Goal: Information Seeking & Learning: Learn about a topic

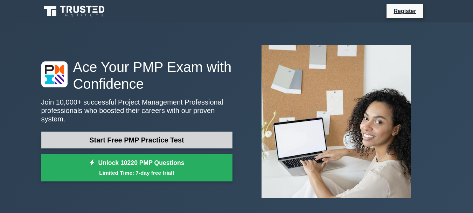
click at [139, 138] on link "Start Free PMP Practice Test" at bounding box center [136, 139] width 191 height 17
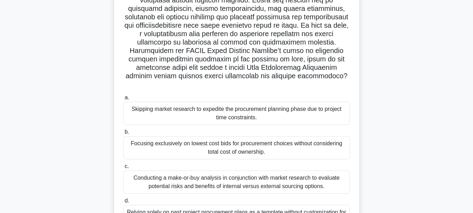
scroll to position [140, 0]
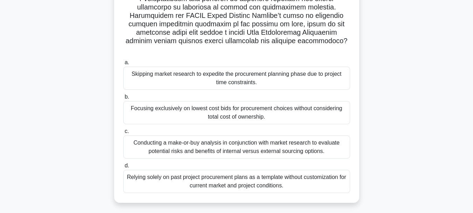
click at [172, 101] on div "Focusing exclusively on lowest cost bids for procurement choices without consid…" at bounding box center [236, 112] width 227 height 23
click at [123, 99] on input "b. Focusing exclusively on lowest cost bids for procurement choices without con…" at bounding box center [123, 97] width 0 height 5
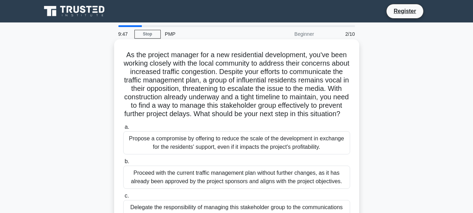
scroll to position [70, 0]
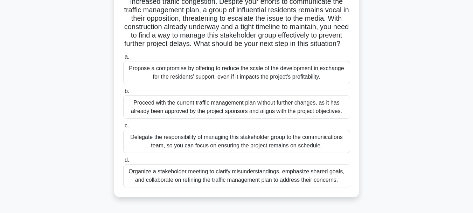
click at [171, 112] on div "Proceed with the current traffic management plan without further changes, as it…" at bounding box center [236, 106] width 227 height 23
click at [123, 93] on input "b. Proceed with the current traffic management plan without further changes, as…" at bounding box center [123, 91] width 0 height 5
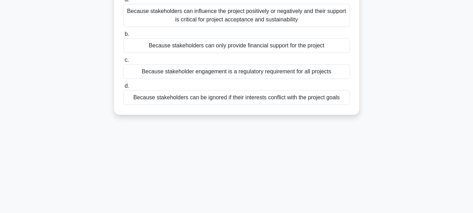
scroll to position [0, 0]
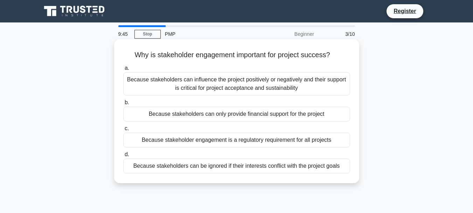
click at [171, 82] on div "Because stakeholders can influence the project positively or negatively and the…" at bounding box center [236, 83] width 227 height 23
click at [123, 70] on input "a. Because stakeholders can influence the project positively or negatively and …" at bounding box center [123, 68] width 0 height 5
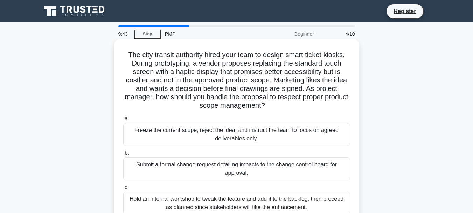
scroll to position [70, 0]
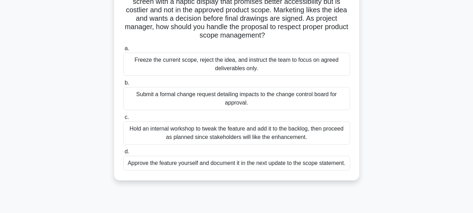
click at [186, 134] on div "Hold an internal workshop to tweak the feature and add it to the backlog, then …" at bounding box center [236, 132] width 227 height 23
click at [123, 119] on input "c. Hold an internal workshop to tweak the feature and add it to the backlog, th…" at bounding box center [123, 117] width 0 height 5
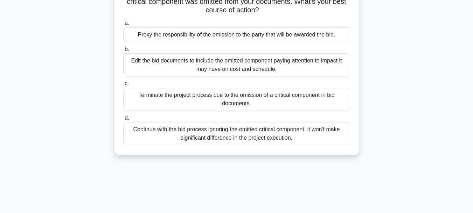
click at [185, 136] on div "Continue with the bid process ignoring the omitted critical component, it won't…" at bounding box center [236, 133] width 227 height 23
click at [123, 120] on input "d. Continue with the bid process ignoring the omitted critical component, it wo…" at bounding box center [123, 118] width 0 height 5
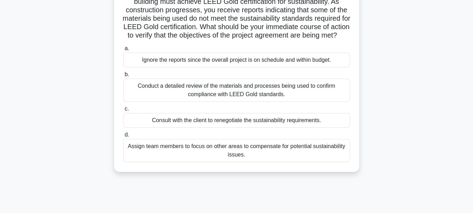
scroll to position [0, 0]
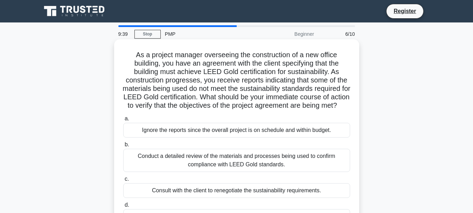
click at [165, 137] on div "Ignore the reports since the overall project is on schedule and within budget." at bounding box center [236, 130] width 227 height 15
click at [123, 121] on input "a. Ignore the reports since the overall project is on schedule and within budge…" at bounding box center [123, 118] width 0 height 5
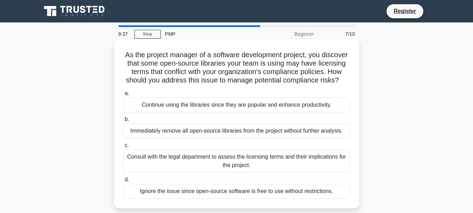
click at [193, 138] on div "Immediately remove all open-source libraries from the project without further a…" at bounding box center [236, 130] width 227 height 15
click at [123, 121] on input "b. Immediately remove all open-source libraries from the project without furthe…" at bounding box center [123, 119] width 0 height 5
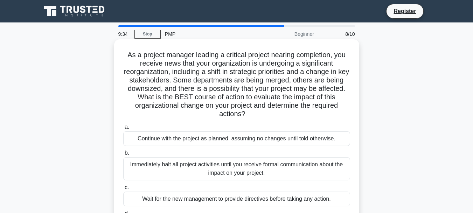
click at [195, 166] on div "Immediately halt all project activities until you receive formal communication …" at bounding box center [236, 168] width 227 height 23
click at [123, 155] on input "b. Immediately halt all project activities until you receive formal communicati…" at bounding box center [123, 153] width 0 height 5
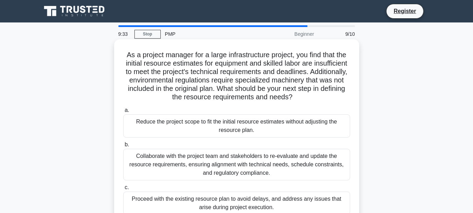
click at [184, 201] on div "Proceed with the existing resource plan to avoid delays, and address any issues…" at bounding box center [236, 202] width 227 height 23
click at [123, 189] on input "c. Proceed with the existing resource plan to avoid delays, and address any iss…" at bounding box center [123, 187] width 0 height 5
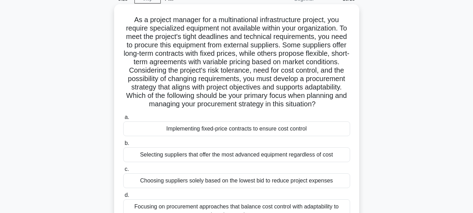
scroll to position [70, 0]
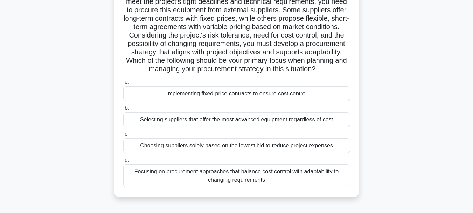
click at [193, 127] on div "Selecting suppliers that offer the most advanced equipment regardless of cost" at bounding box center [236, 119] width 227 height 15
click at [123, 110] on input "b. Selecting suppliers that offer the most advanced equipment regardless of cost" at bounding box center [123, 108] width 0 height 5
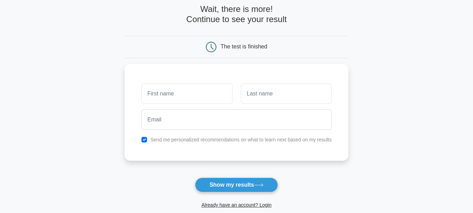
scroll to position [105, 0]
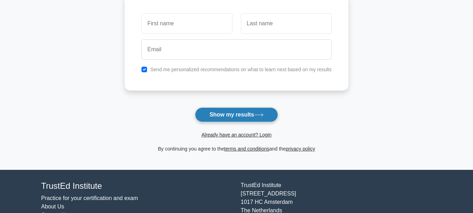
click at [240, 114] on button "Show my results" at bounding box center [236, 114] width 83 height 15
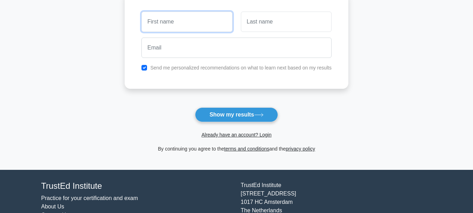
scroll to position [35, 0]
